Goal: Task Accomplishment & Management: Use online tool/utility

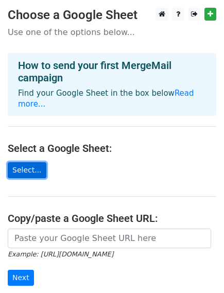
click at [21, 162] on link "Select..." at bounding box center [27, 170] width 39 height 16
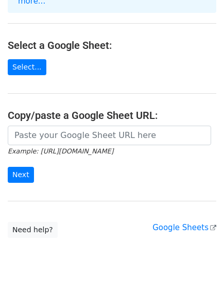
scroll to position [112, 0]
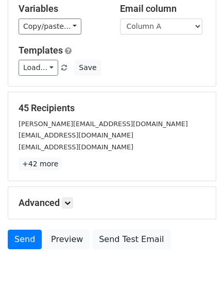
scroll to position [104, 0]
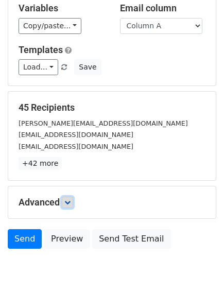
click at [70, 199] on icon at bounding box center [67, 202] width 6 height 6
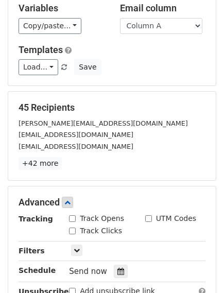
click at [76, 217] on div "Track Opens" at bounding box center [96, 218] width 55 height 11
click at [73, 228] on input "Track Clicks" at bounding box center [72, 230] width 7 height 7
checkbox input "true"
click at [74, 217] on input "Track Opens" at bounding box center [72, 218] width 7 height 7
checkbox input "true"
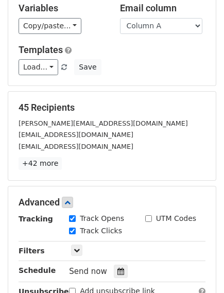
click at [147, 217] on input "UTM Codes" at bounding box center [148, 218] width 7 height 7
checkbox input "true"
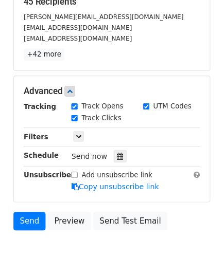
scroll to position [246, 0]
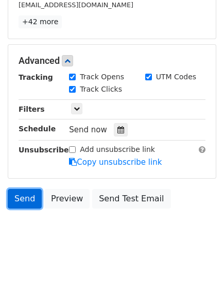
click at [22, 194] on link "Send" at bounding box center [25, 199] width 34 height 20
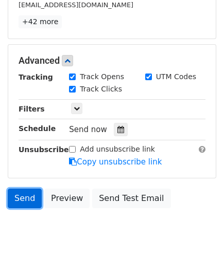
click at [25, 189] on link "Send" at bounding box center [25, 199] width 34 height 20
